Goal: Information Seeking & Learning: Learn about a topic

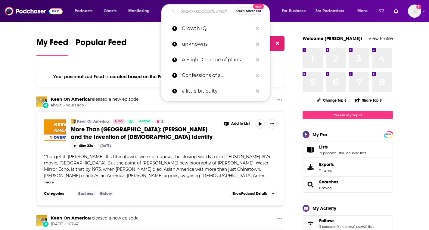
click at [196, 12] on input "Search podcasts, credits, & more..." at bounding box center [206, 11] width 56 height 10
paste input "The Feel Good Podcast"
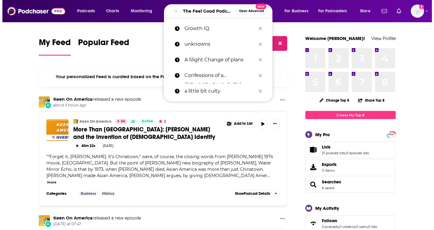
scroll to position [0, 12]
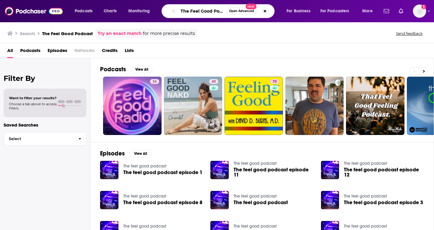
click at [182, 11] on input "The Feel Good Podcast" at bounding box center [202, 11] width 48 height 10
drag, startPoint x: 221, startPoint y: 8, endPoint x: 246, endPoint y: 9, distance: 25.0
click at [246, 9] on div "The Feel Good Podcast Open Advanced New" at bounding box center [217, 11] width 113 height 14
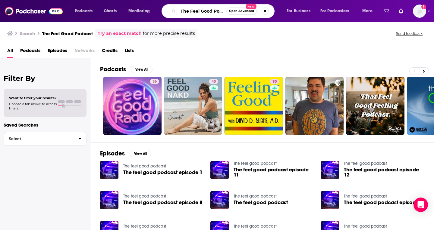
click at [185, 12] on input "The Feel Good Podcast" at bounding box center [202, 11] width 48 height 10
drag, startPoint x: 181, startPoint y: 11, endPoint x: 324, endPoint y: 12, distance: 143.6
click at [324, 12] on div "Podcasts Charts Monitoring The Feel Good Podcast Open Advanced New For Business…" at bounding box center [223, 11] width 307 height 14
paste input "Feel Good Podcast with [PERSON_NAME]"
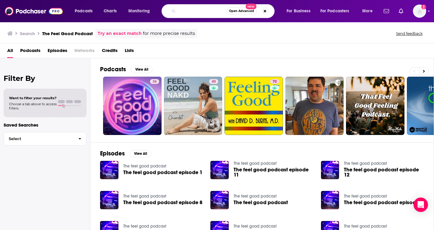
type input "Feel Good Podcast with [PERSON_NAME]"
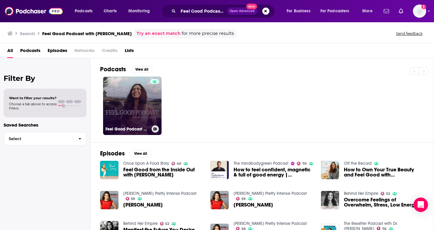
click at [122, 99] on link "Feel Good Podcast with [PERSON_NAME]" at bounding box center [132, 106] width 58 height 58
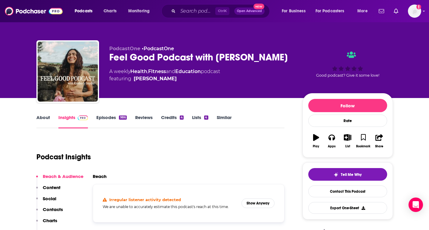
click at [73, 117] on link "Insights" at bounding box center [73, 122] width 30 height 14
click at [151, 79] on link "[PERSON_NAME]" at bounding box center [155, 78] width 43 height 7
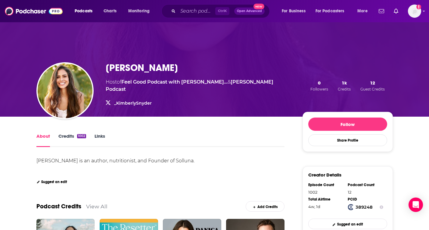
click at [134, 101] on link "_KimberlySnyder" at bounding box center [133, 103] width 38 height 5
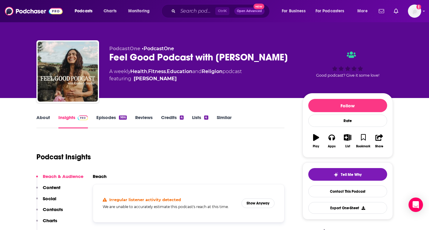
click at [45, 123] on link "About" at bounding box center [43, 122] width 14 height 14
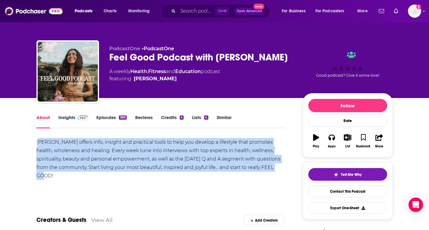
drag, startPoint x: 38, startPoint y: 142, endPoint x: 277, endPoint y: 173, distance: 241.0
click at [277, 173] on div "[PERSON_NAME] offers info, insight and practical tools to help you develop a li…" at bounding box center [160, 159] width 248 height 42
copy div "imberly offers info, insight and practical tools to help you develop a lifestyl…"
click at [197, 13] on input "Search podcasts, credits, & more..." at bounding box center [196, 11] width 37 height 10
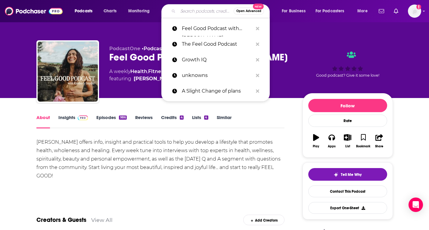
paste input "Inside the Strategy Room"
type input "Inside the Strategy Room"
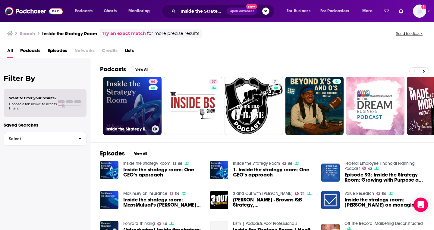
click at [127, 101] on link "66 Inside the Strategy Room" at bounding box center [132, 106] width 58 height 58
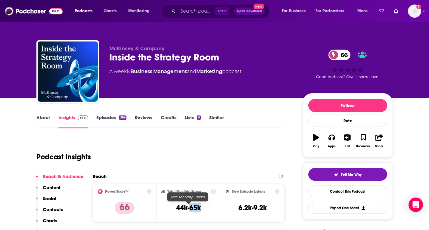
drag, startPoint x: 201, startPoint y: 209, endPoint x: 191, endPoint y: 209, distance: 10.5
click at [191, 209] on div "Total Monthly Listens 44k-65k" at bounding box center [188, 203] width 54 height 28
copy h3 "65k"
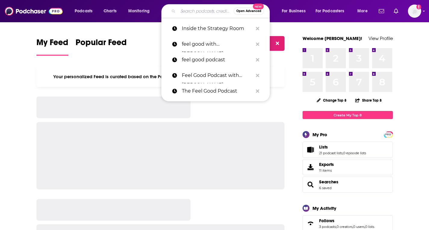
click at [199, 12] on input "Search podcasts, credits, & more..." at bounding box center [206, 11] width 56 height 10
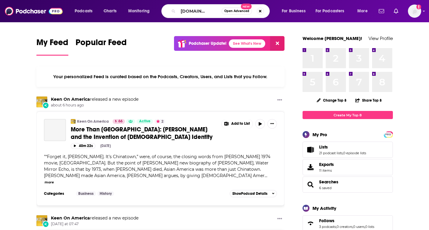
type input "https://podcasts.apple.com/us/podcast/the-dr-phil-podcast/id1446088262"
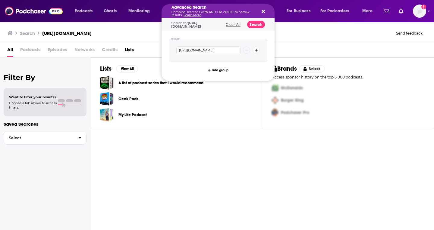
click at [263, 9] on icon "Search podcasts, credits, & more..." at bounding box center [262, 11] width 3 height 5
click at [265, 13] on div "Advanced Search Combine searches with AND, OR, or NOT to narrow results. Learn …" at bounding box center [217, 11] width 113 height 14
click at [263, 12] on icon "Search podcasts, credits, & more..." at bounding box center [262, 11] width 3 height 3
drag, startPoint x: 181, startPoint y: 11, endPoint x: 303, endPoint y: 11, distance: 121.9
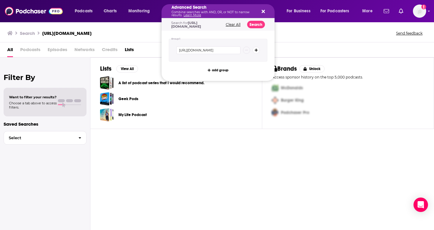
click at [266, 13] on div "Advanced Search Combine searches with AND, OR, or NOT to narrow results. Learn …" at bounding box center [217, 11] width 113 height 14
click at [264, 12] on icon "Search podcasts, credits, & more..." at bounding box center [262, 11] width 3 height 5
drag, startPoint x: 224, startPoint y: 11, endPoint x: 160, endPoint y: 11, distance: 64.1
click at [264, 11] on icon "Search podcasts, credits, & more..." at bounding box center [262, 11] width 3 height 3
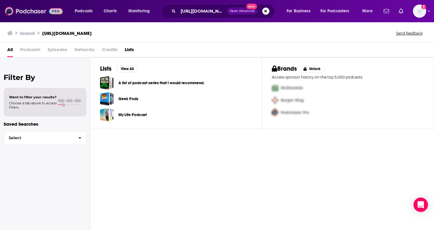
click at [34, 14] on img at bounding box center [34, 10] width 58 height 11
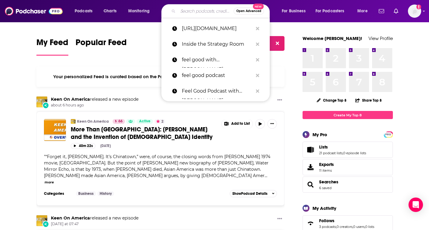
click at [204, 11] on input "Search podcasts, credits, & more..." at bounding box center [206, 11] width 56 height 10
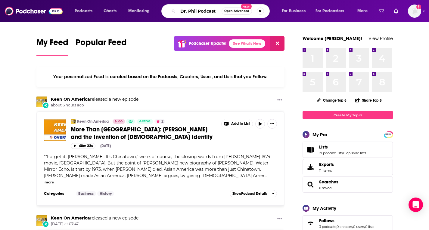
type input "Dr. Phil Podcast"
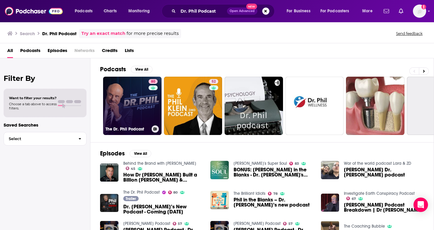
click at [135, 96] on link "80 The Dr. Phil Podcast" at bounding box center [132, 106] width 58 height 58
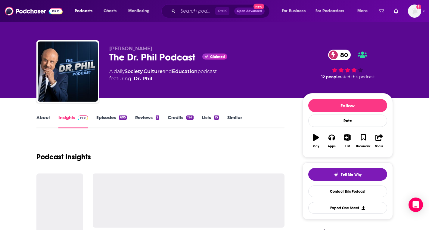
click at [118, 117] on link "Episodes 605" at bounding box center [111, 122] width 30 height 14
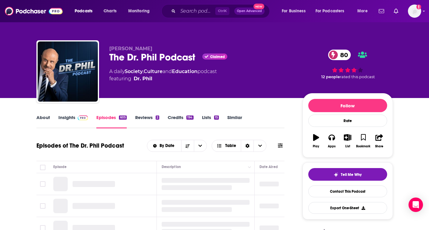
click at [66, 124] on link "Insights" at bounding box center [73, 122] width 30 height 14
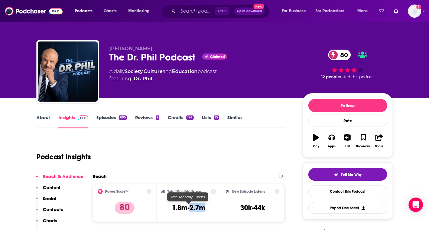
drag, startPoint x: 204, startPoint y: 209, endPoint x: 190, endPoint y: 208, distance: 13.9
click at [190, 208] on div "Total Monthly Listens 1.8m-2.7m" at bounding box center [188, 203] width 54 height 28
click at [45, 119] on link "About" at bounding box center [43, 122] width 14 height 14
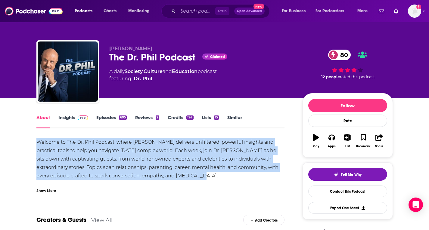
drag, startPoint x: 183, startPoint y: 177, endPoint x: 35, endPoint y: 143, distance: 152.5
copy div "Welcome to The Dr. Phil Podcast, where Dr. Phil McGraw delivers unfiltered, pow…"
